Goal: Transaction & Acquisition: Purchase product/service

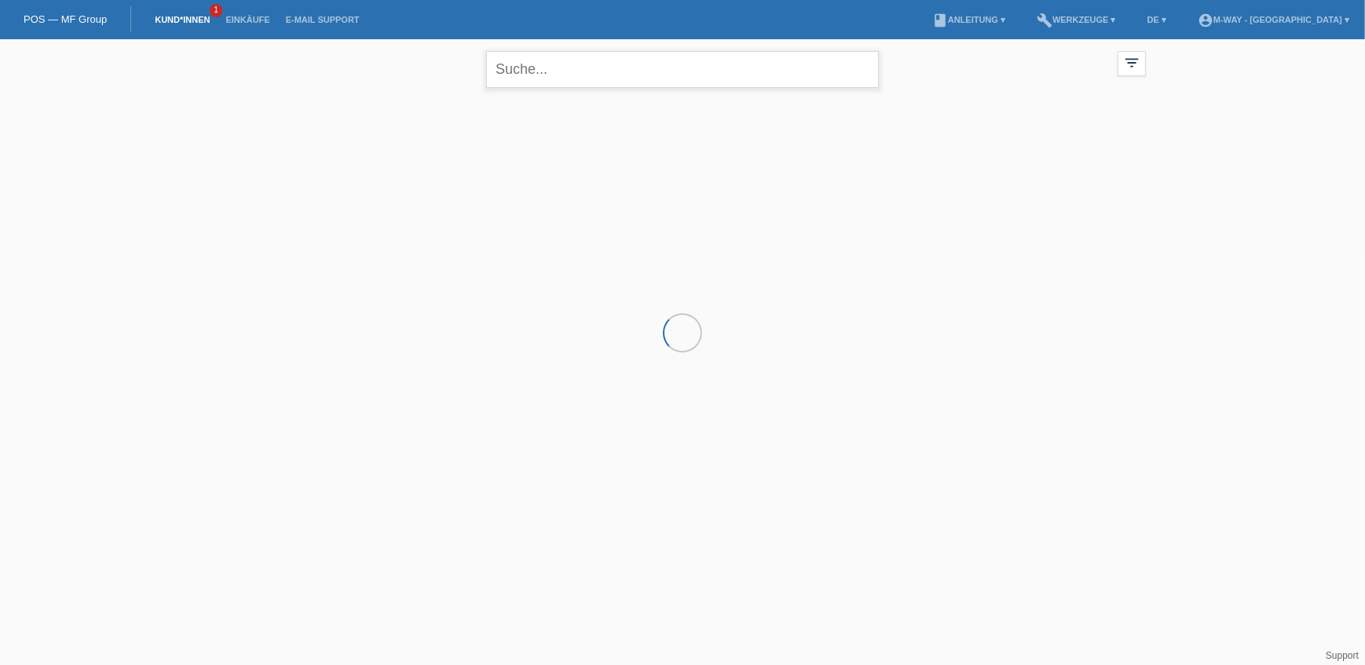
click at [631, 68] on input "text" at bounding box center [682, 69] width 393 height 37
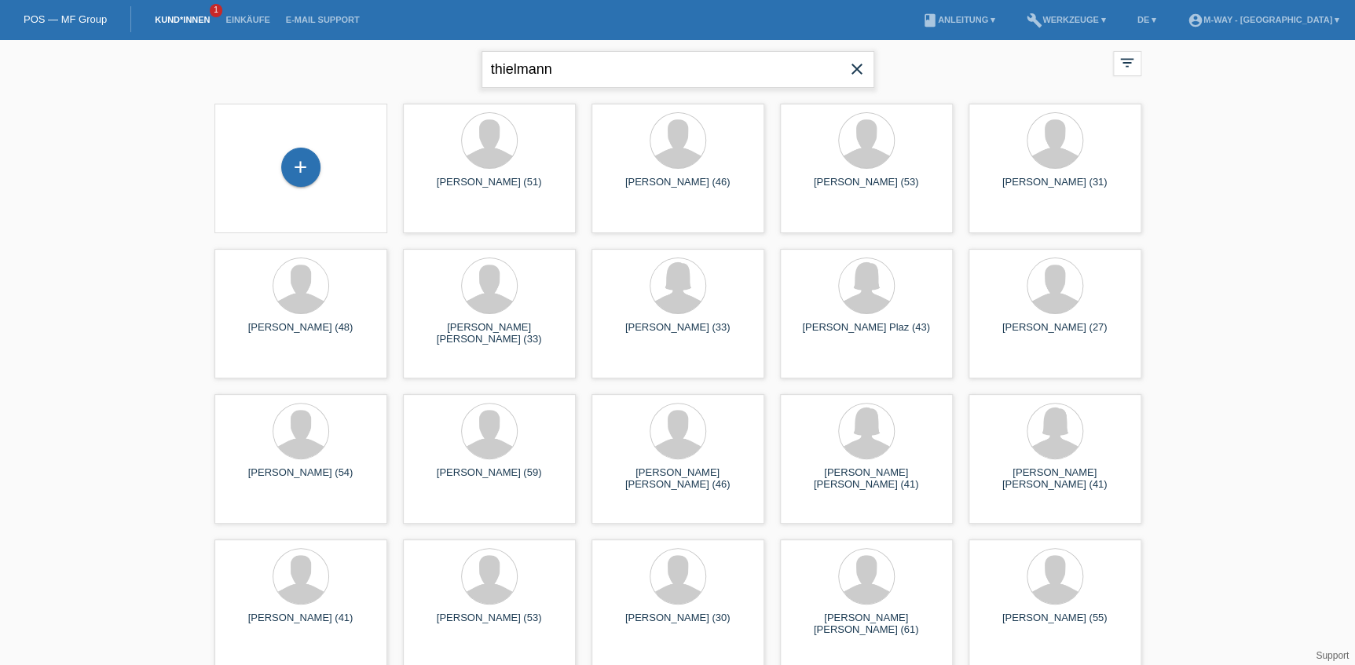
type input "thielmann"
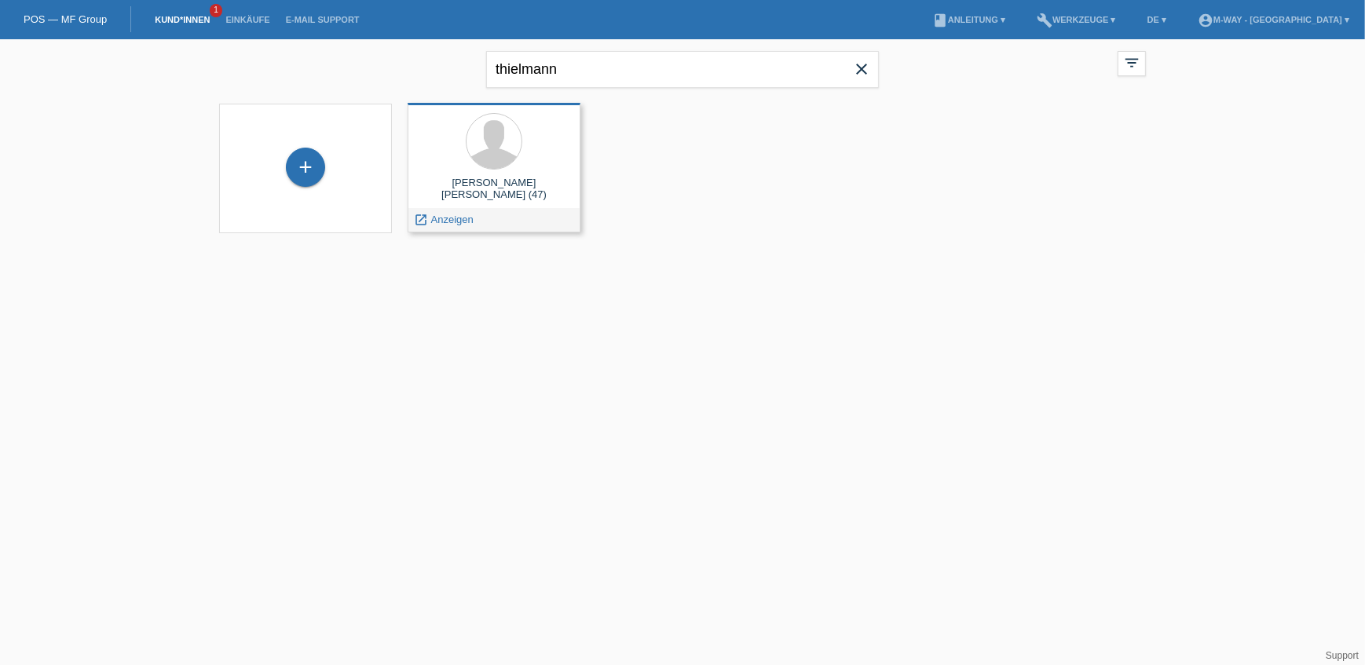
click at [503, 174] on div "Paul Dennis Thielmann Loewen (47) launch Anzeigen" at bounding box center [494, 168] width 173 height 130
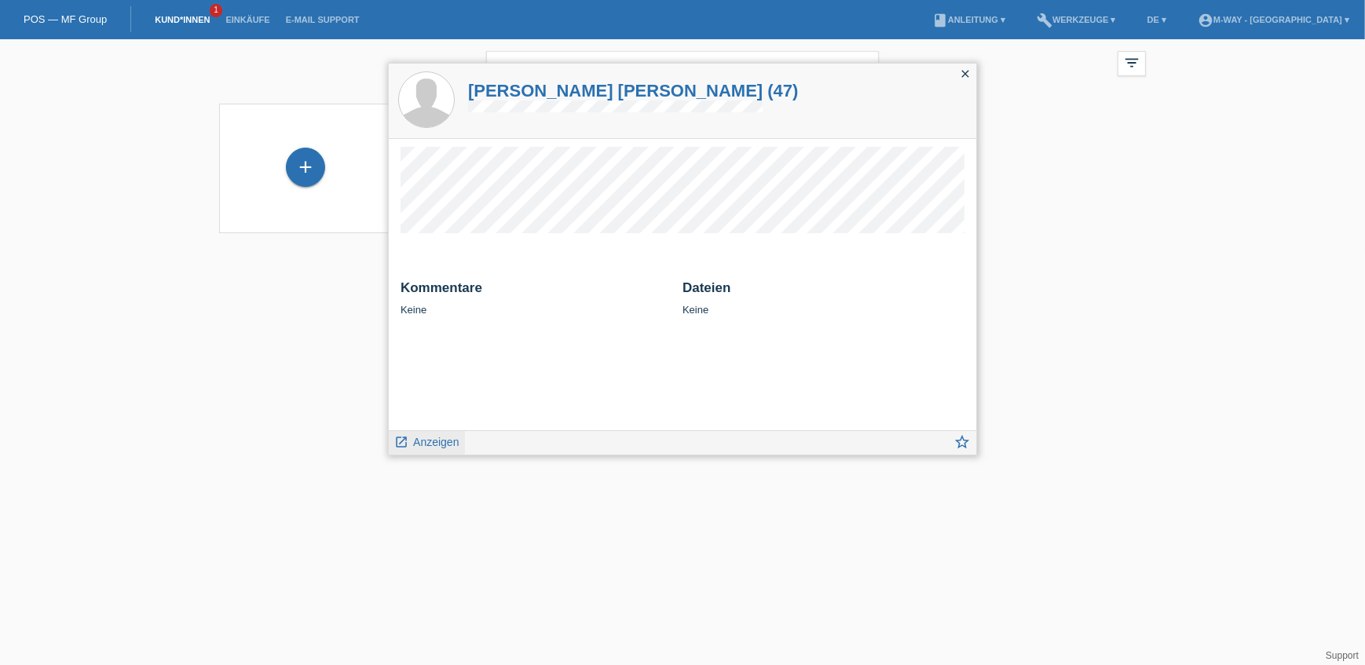
click at [426, 443] on span "Anzeigen" at bounding box center [436, 442] width 46 height 13
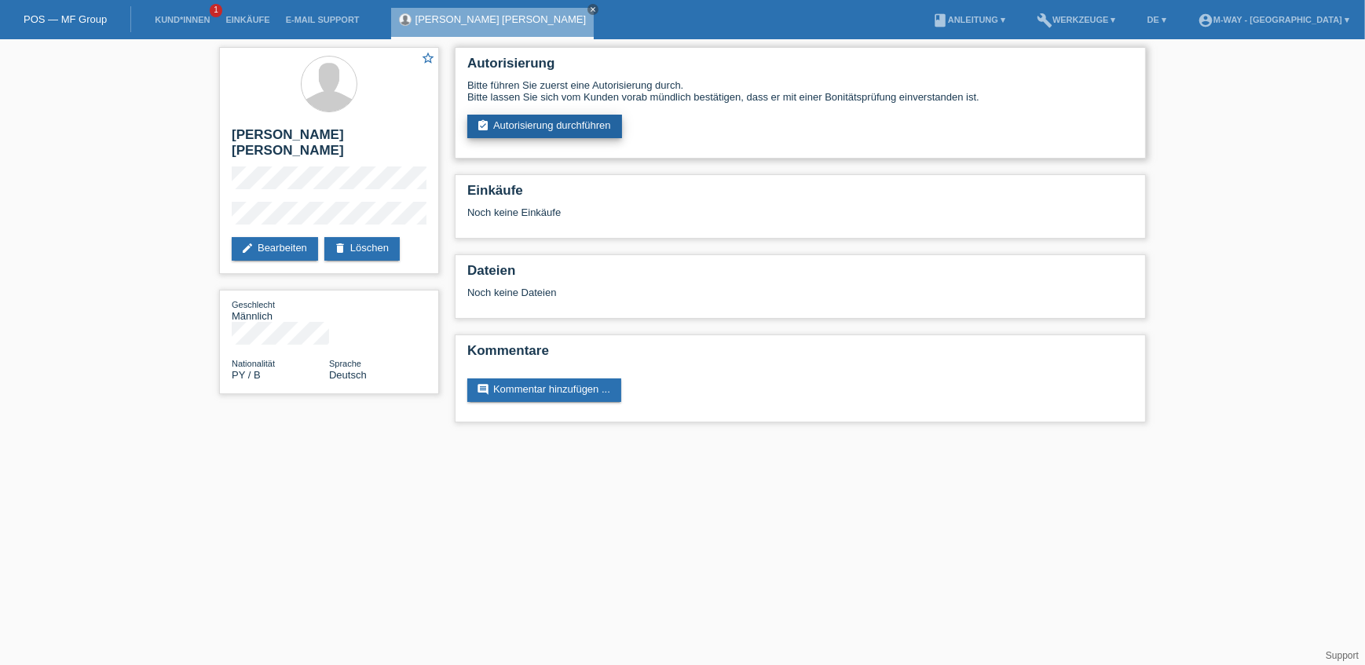
click at [525, 126] on link "assignment_turned_in Autorisierung durchführen" at bounding box center [544, 127] width 155 height 24
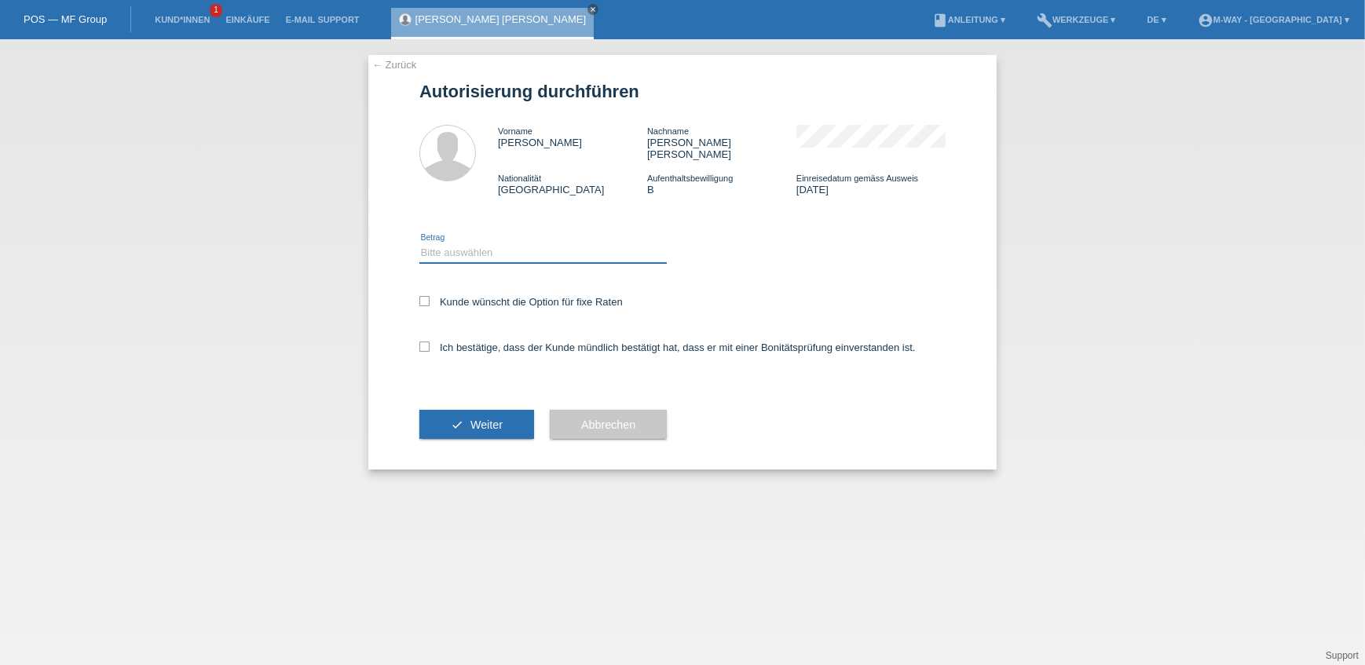
click at [489, 243] on select "Bitte auswählen CHF 1.00 - CHF 499.00 CHF 500.00 - CHF 1'999.00 CHF 2'000.00 - …" at bounding box center [542, 252] width 247 height 19
select select "3"
click at [419, 243] on select "Bitte auswählen CHF 1.00 - CHF 499.00 CHF 500.00 - CHF 1'999.00 CHF 2'000.00 - …" at bounding box center [542, 252] width 247 height 19
click at [424, 296] on icon at bounding box center [424, 301] width 10 height 10
click at [424, 296] on input "Kunde wünscht die Option für fixe Raten" at bounding box center [424, 301] width 10 height 10
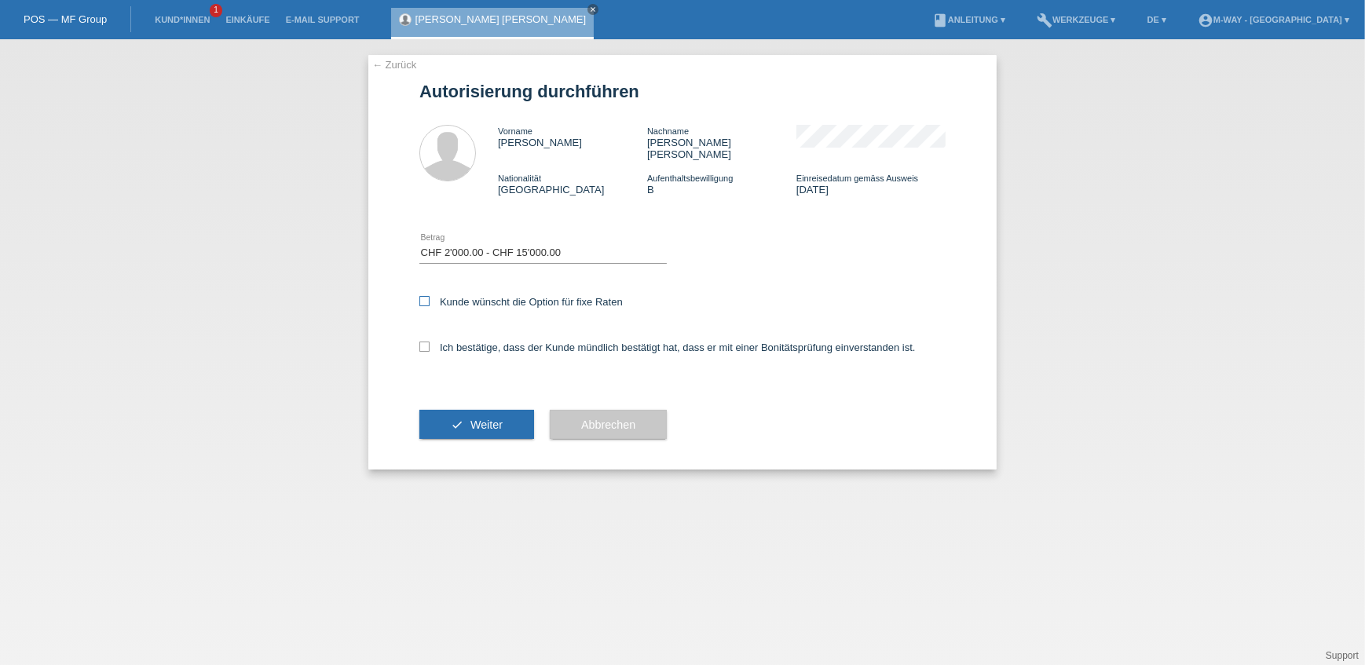
checkbox input "true"
click at [422, 342] on icon at bounding box center [424, 347] width 10 height 10
click at [422, 342] on input "Ich bestätige, dass der Kunde mündlich bestätigt hat, dass er mit einer Bonität…" at bounding box center [424, 347] width 10 height 10
checkbox input "true"
click at [444, 417] on button "check Weiter" at bounding box center [476, 425] width 115 height 30
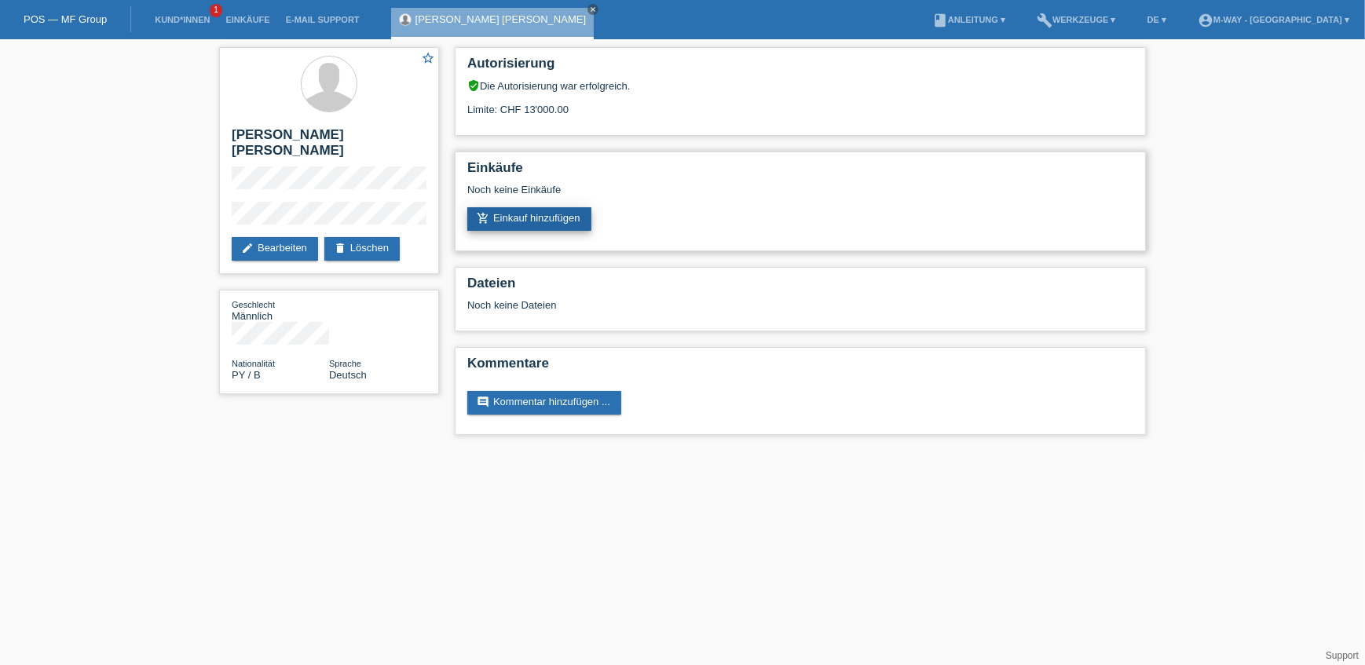
click at [505, 220] on link "add_shopping_cart Einkauf hinzufügen" at bounding box center [529, 219] width 124 height 24
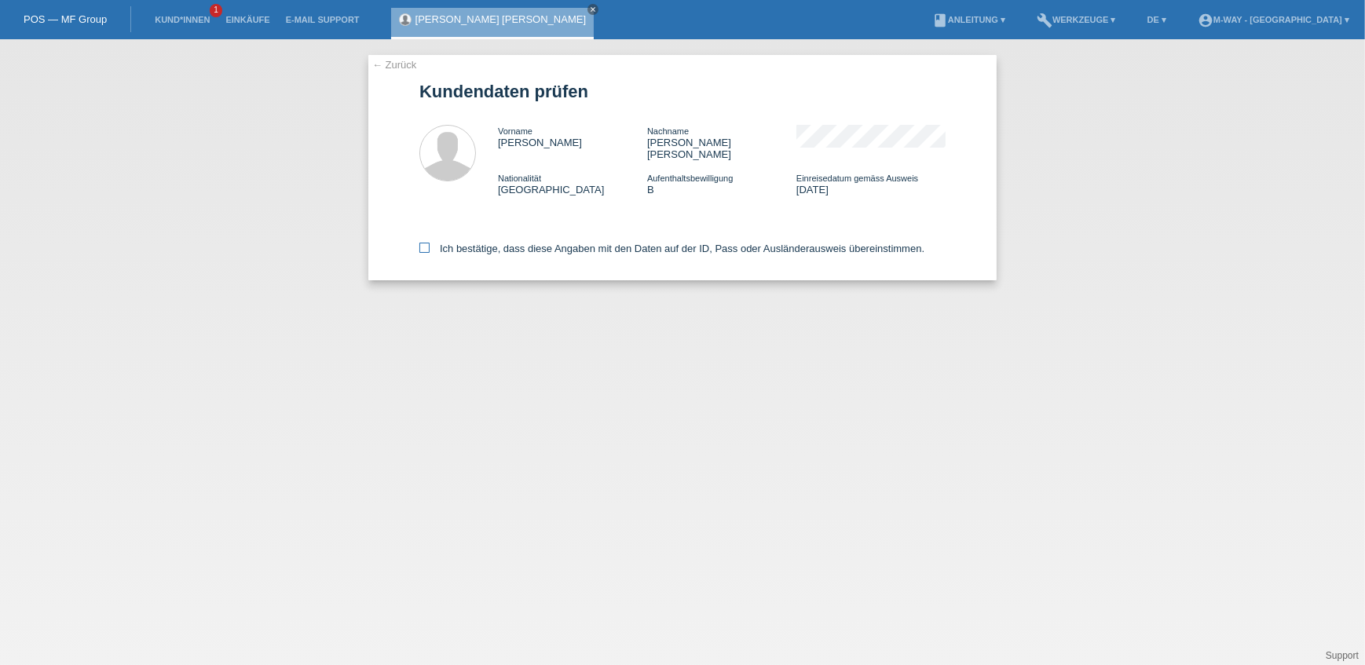
click at [427, 243] on icon at bounding box center [424, 248] width 10 height 10
click at [427, 243] on input "Ich bestätige, dass diese Angaben mit den Daten auf der ID, Pass oder Ausländer…" at bounding box center [424, 248] width 10 height 10
checkbox input "true"
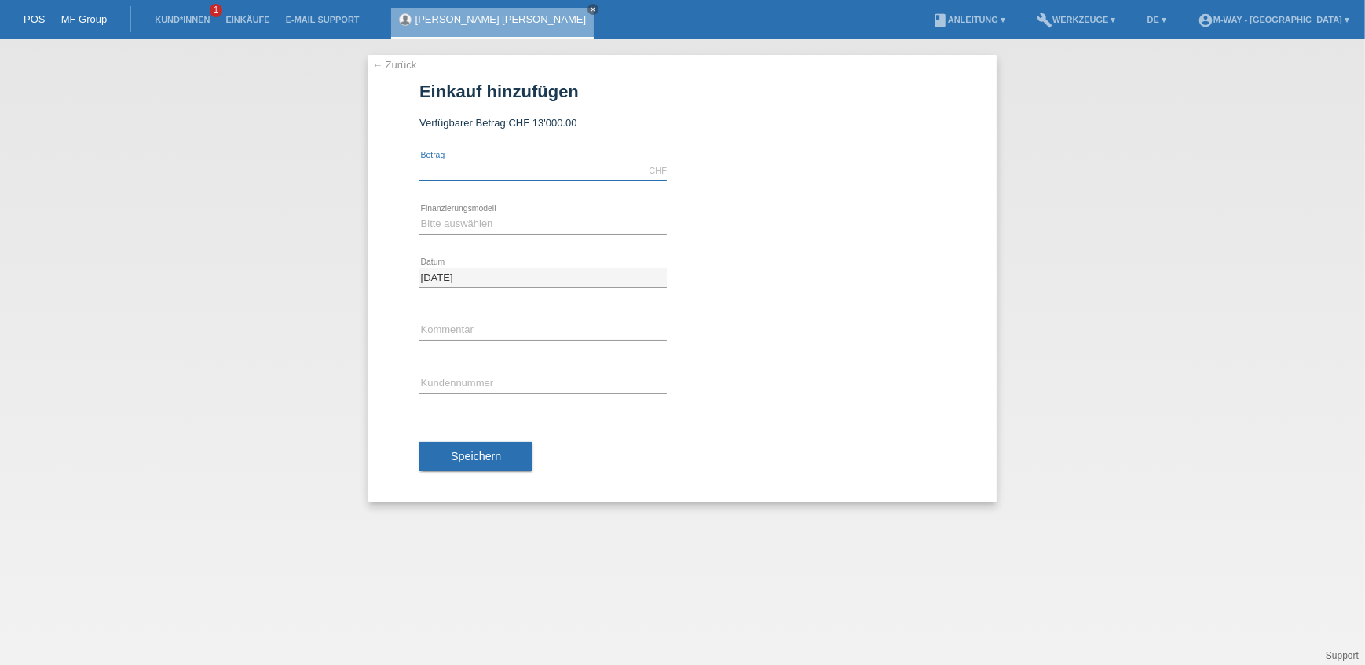
click at [474, 161] on input "text" at bounding box center [542, 171] width 247 height 20
type input "2708.00"
click at [499, 215] on select "Bitte auswählen Fixe Raten Kauf auf Rechnung mit Teilzahlungsoption" at bounding box center [542, 223] width 247 height 19
select select "77"
click at [419, 214] on select "Bitte auswählen Fixe Raten Kauf auf Rechnung mit Teilzahlungsoption" at bounding box center [542, 223] width 247 height 19
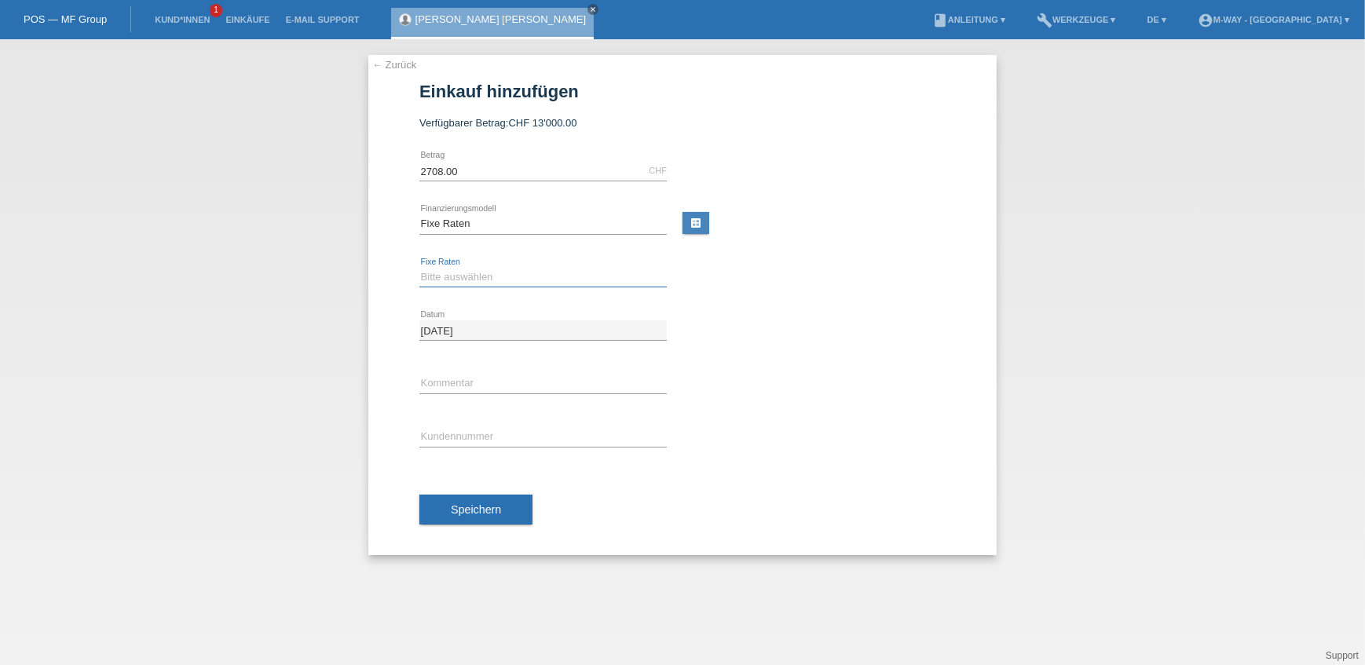
click at [483, 283] on select "Bitte auswählen 4 Raten 5 Raten 6 Raten 7 Raten 8 Raten 9 Raten 10 Raten 11 Rat…" at bounding box center [542, 277] width 247 height 19
select select "202"
click at [419, 268] on select "Bitte auswählen 4 Raten 5 Raten 6 Raten 7 Raten 8 Raten 9 Raten 10 Raten 11 Rat…" at bounding box center [542, 277] width 247 height 19
click at [468, 388] on input "text" at bounding box center [542, 384] width 247 height 20
type input "BelegNr°: 67437/6"
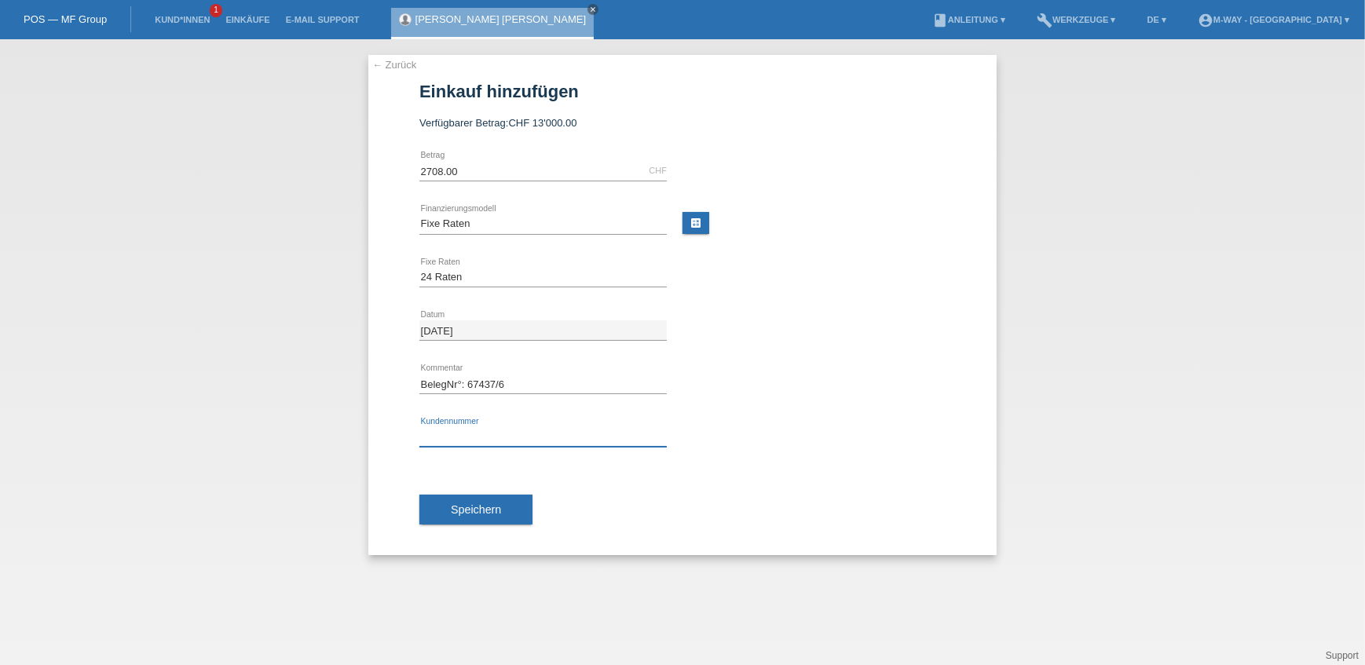
click at [481, 428] on input "text" at bounding box center [542, 437] width 247 height 20
type input "K067792"
click at [491, 509] on span "Speichern" at bounding box center [476, 509] width 50 height 13
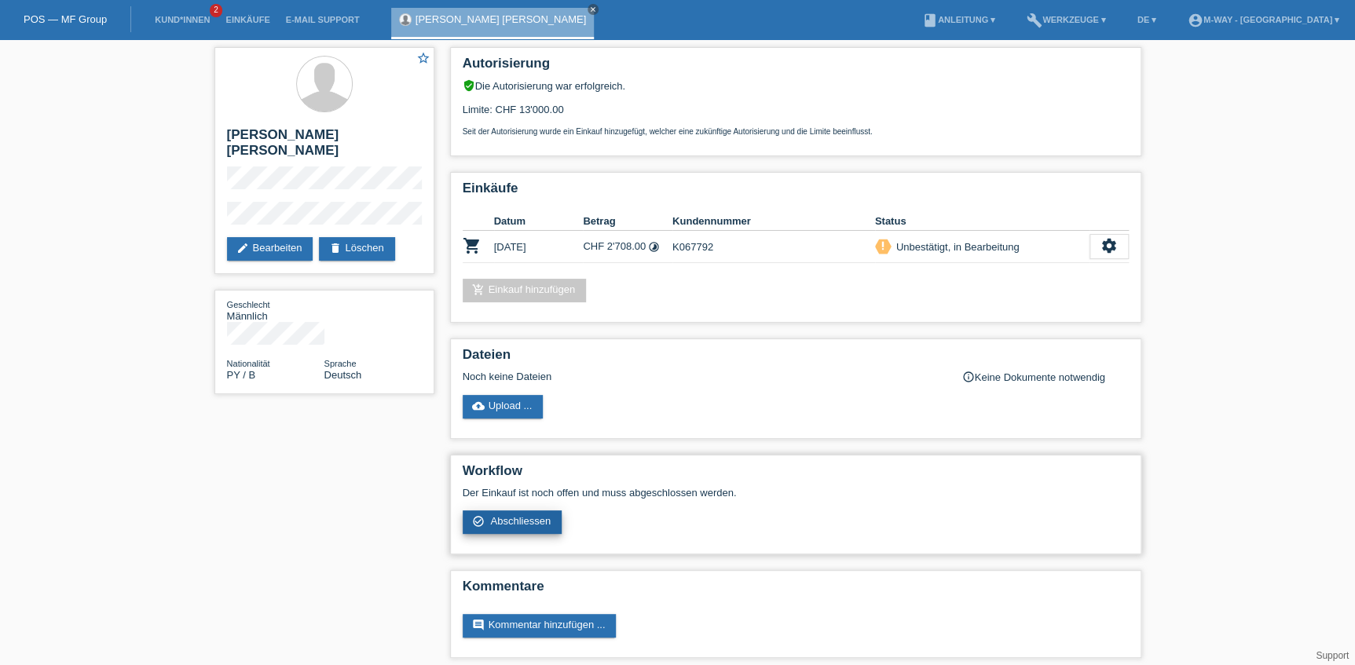
click at [522, 525] on link "check_circle_outline Abschliessen" at bounding box center [513, 522] width 100 height 24
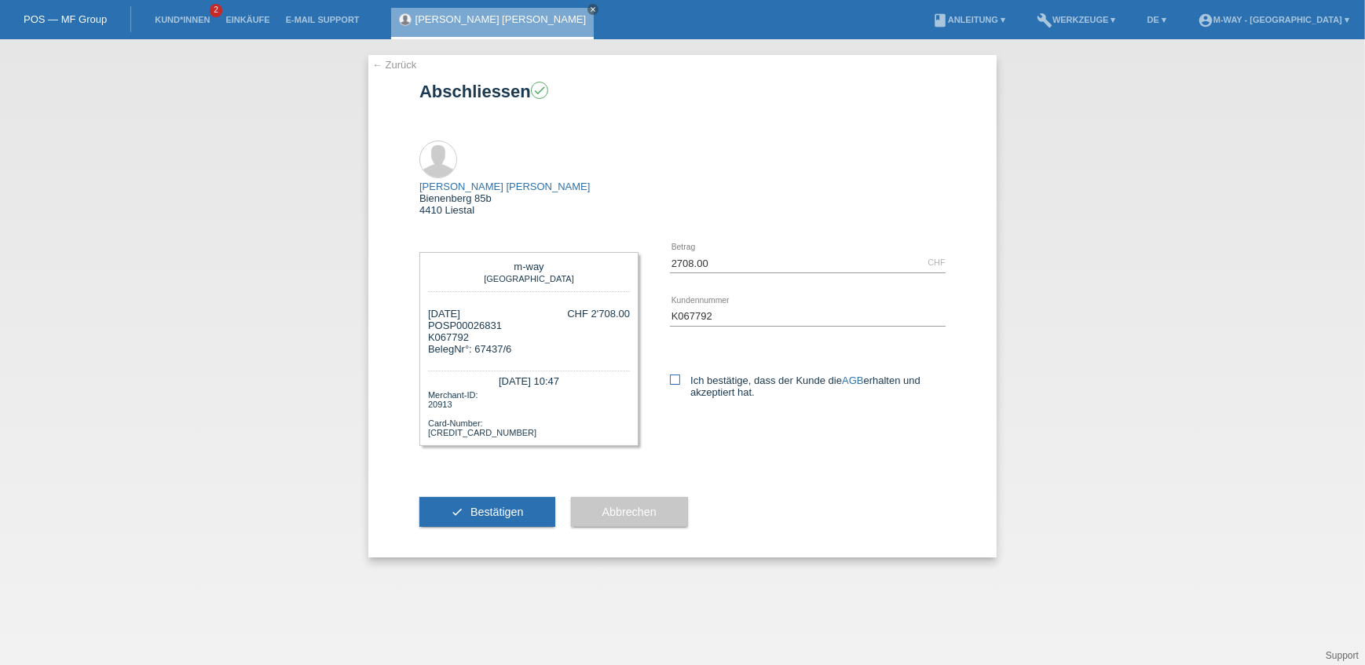
click at [682, 375] on label "Ich bestätige, dass der Kunde die AGB erhalten und akzeptiert hat." at bounding box center [808, 387] width 276 height 24
click at [680, 375] on input "Ich bestätige, dass der Kunde die AGB erhalten und akzeptiert hat." at bounding box center [675, 380] width 10 height 10
checkbox input "true"
click at [528, 497] on button "check Bestätigen" at bounding box center [487, 512] width 136 height 30
